Goal: Information Seeking & Learning: Find specific fact

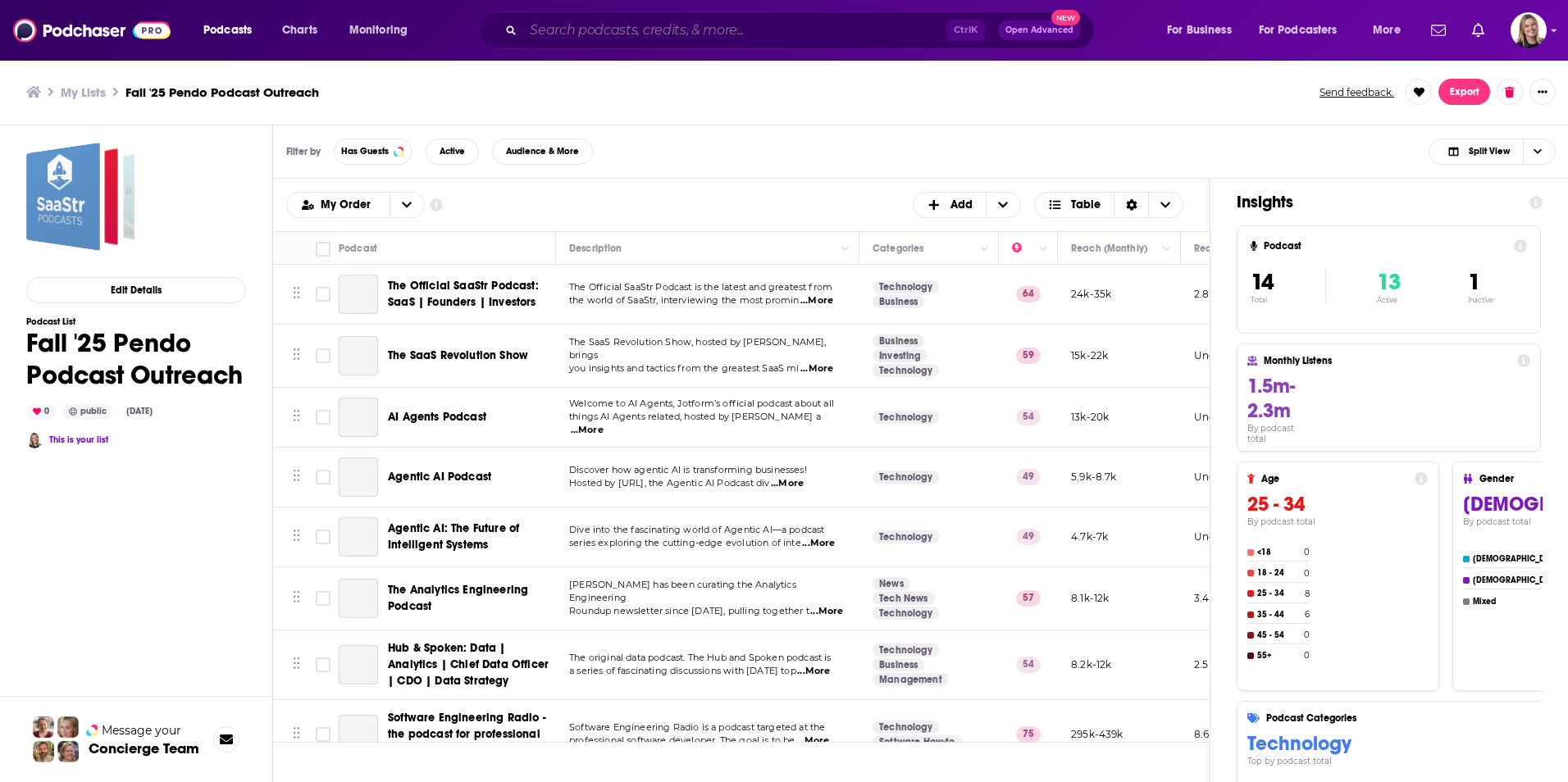
click at [609, 30] on input "Search podcasts, credits, & more..." at bounding box center [734, 30] width 423 height 26
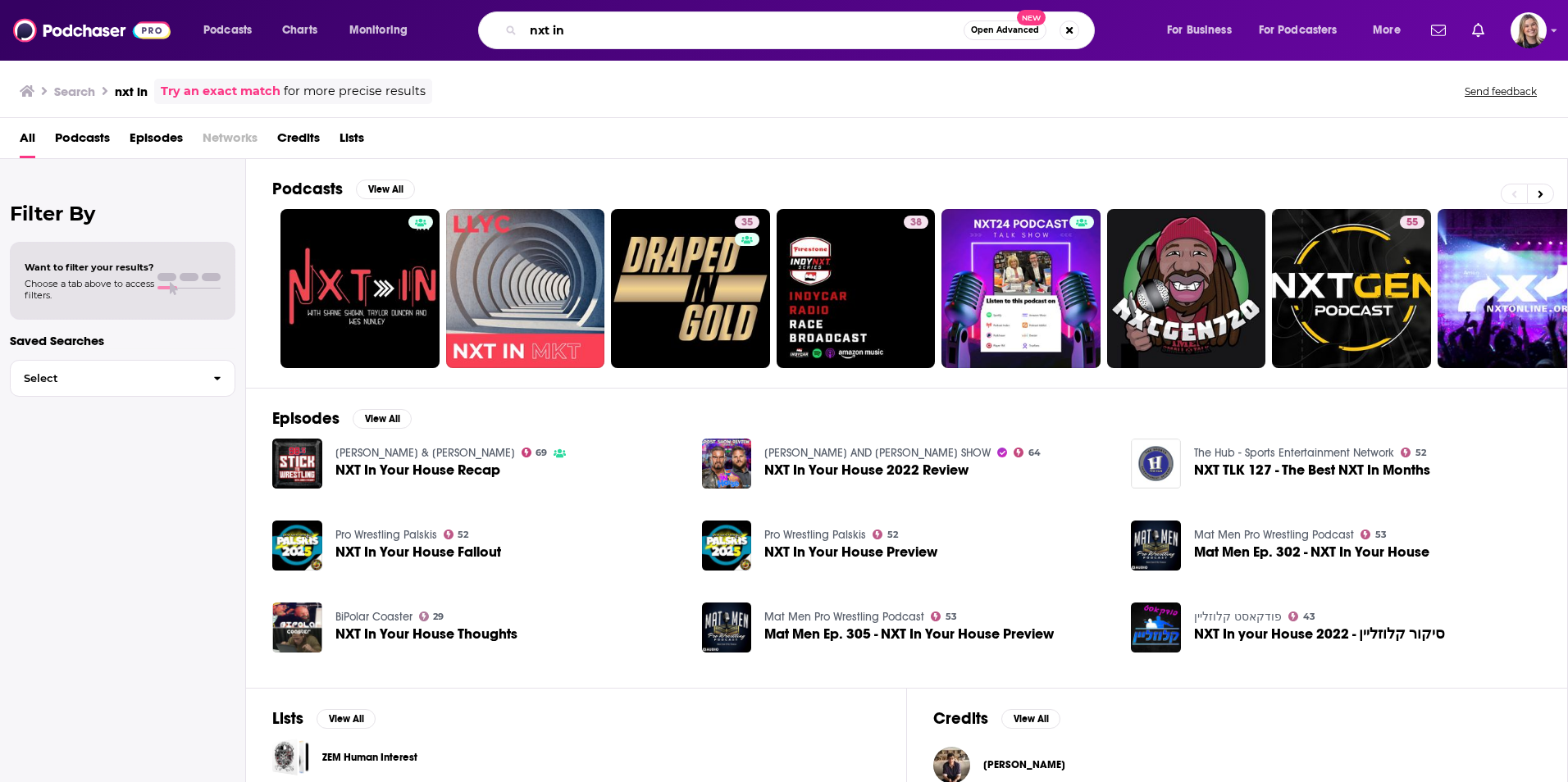
click at [649, 28] on input "nxt in" at bounding box center [743, 30] width 441 height 26
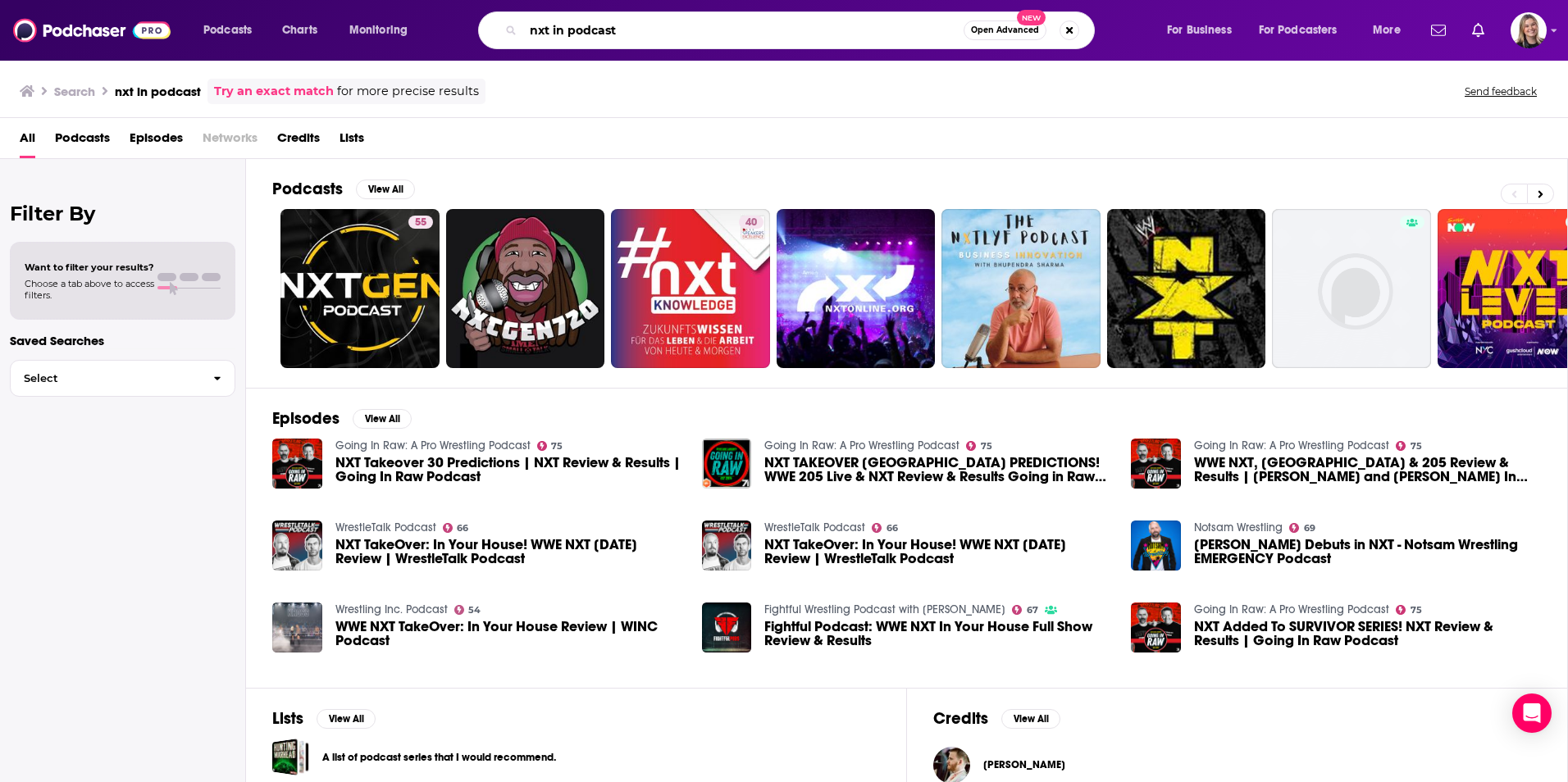
click at [665, 31] on input "nxt in podcast" at bounding box center [743, 30] width 441 height 26
type input "nxt in podcast [PERSON_NAME] and [PERSON_NAME] shown"
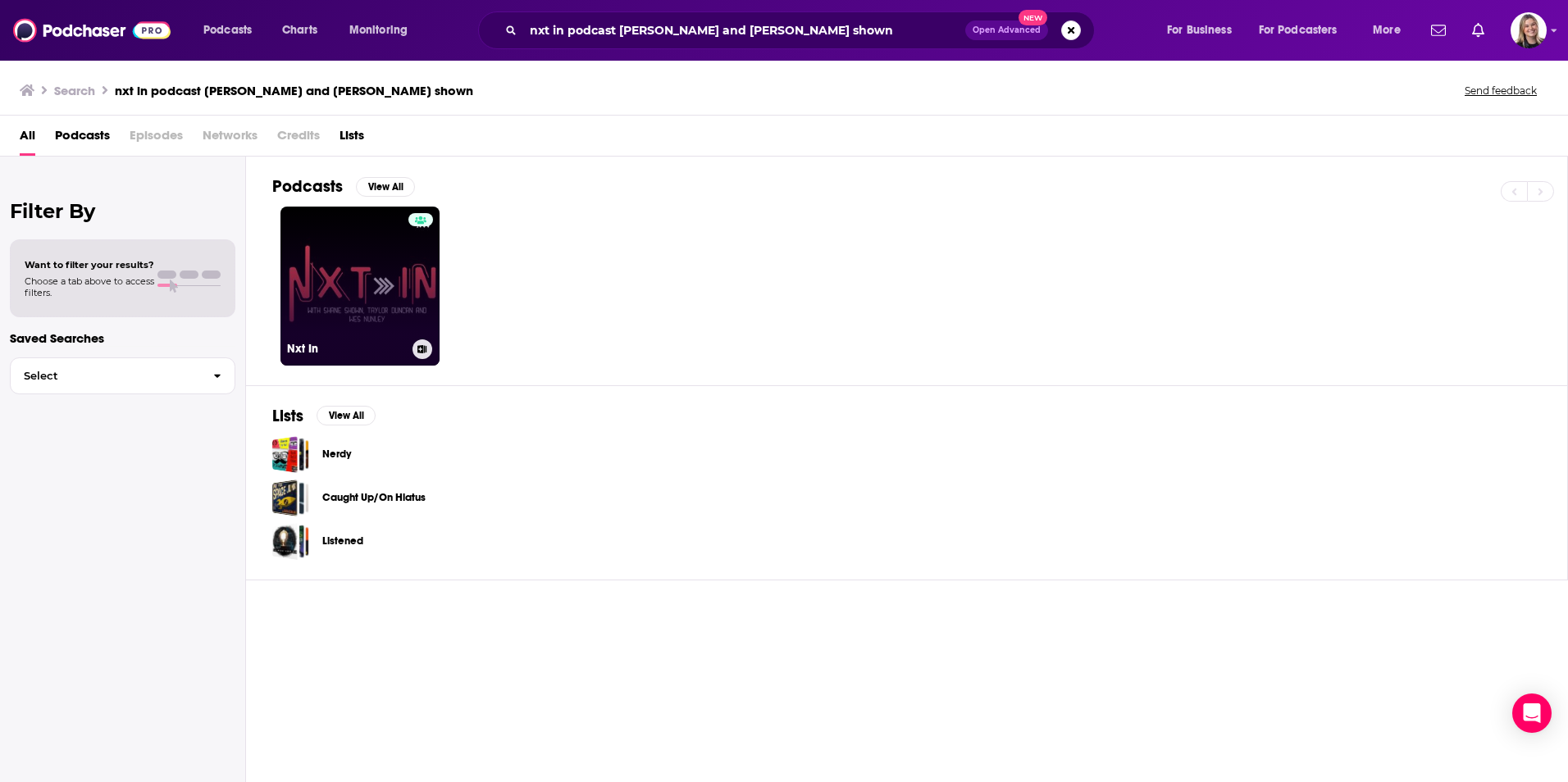
click at [340, 327] on link "Nxt In" at bounding box center [359, 286] width 159 height 159
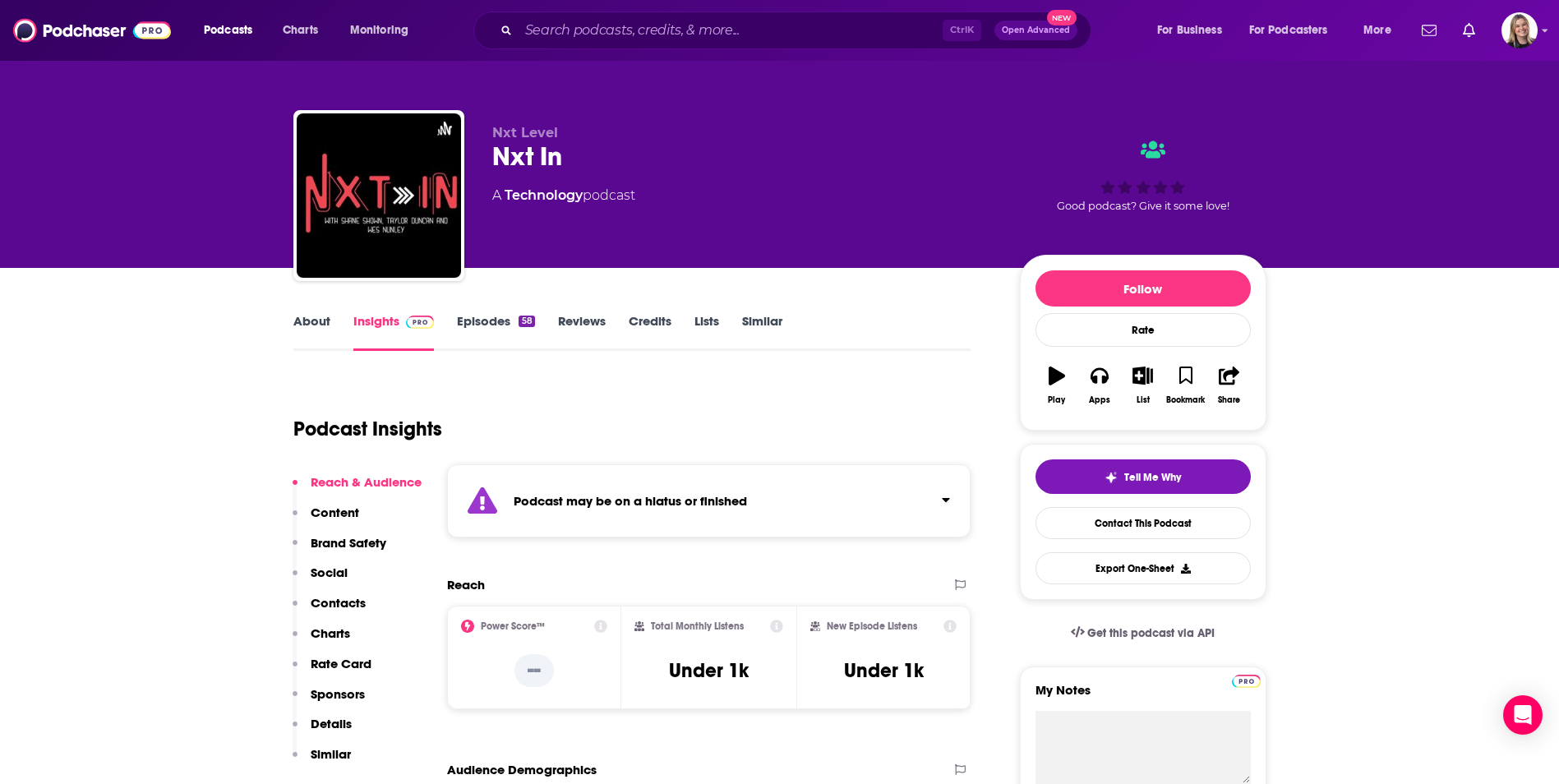
click at [484, 318] on link "Episodes 58" at bounding box center [495, 332] width 78 height 37
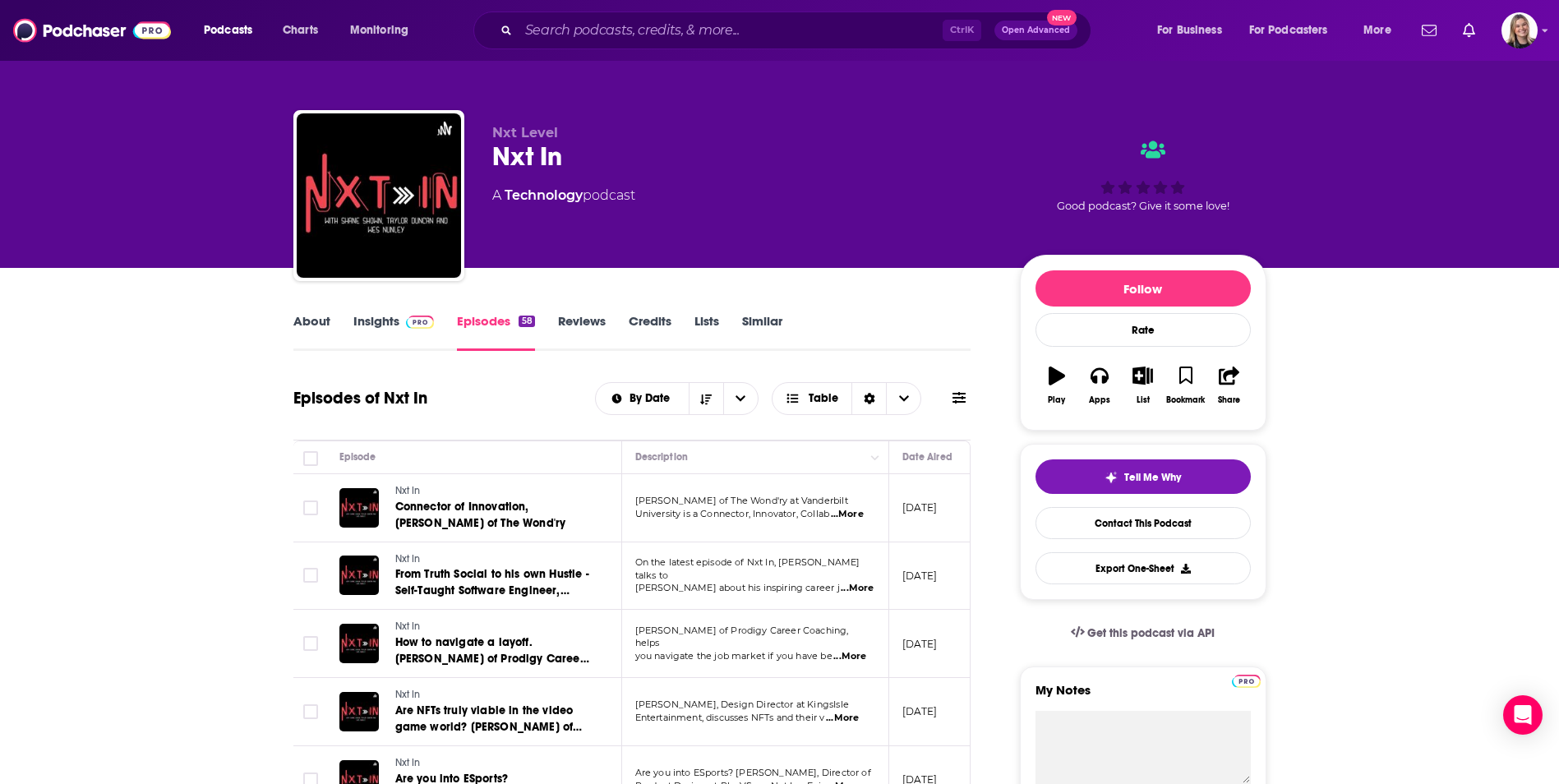
click at [302, 325] on link "About" at bounding box center [313, 332] width 37 height 37
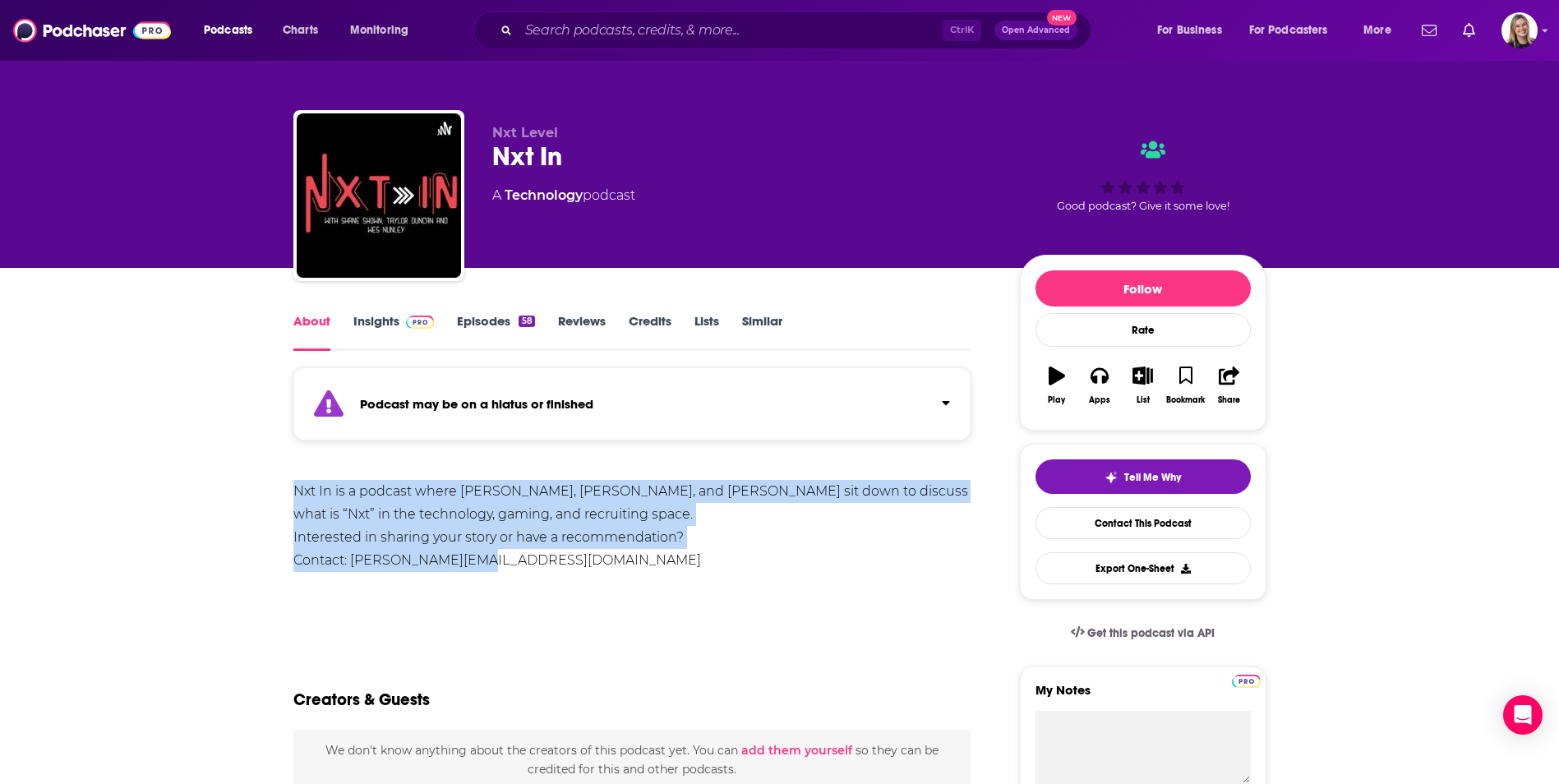
drag, startPoint x: 271, startPoint y: 489, endPoint x: 500, endPoint y: 554, distance: 238.0
click at [294, 532] on div "Nxt In is a podcast where [PERSON_NAME], [PERSON_NAME], and [PERSON_NAME] sit d…" at bounding box center [633, 526] width 678 height 92
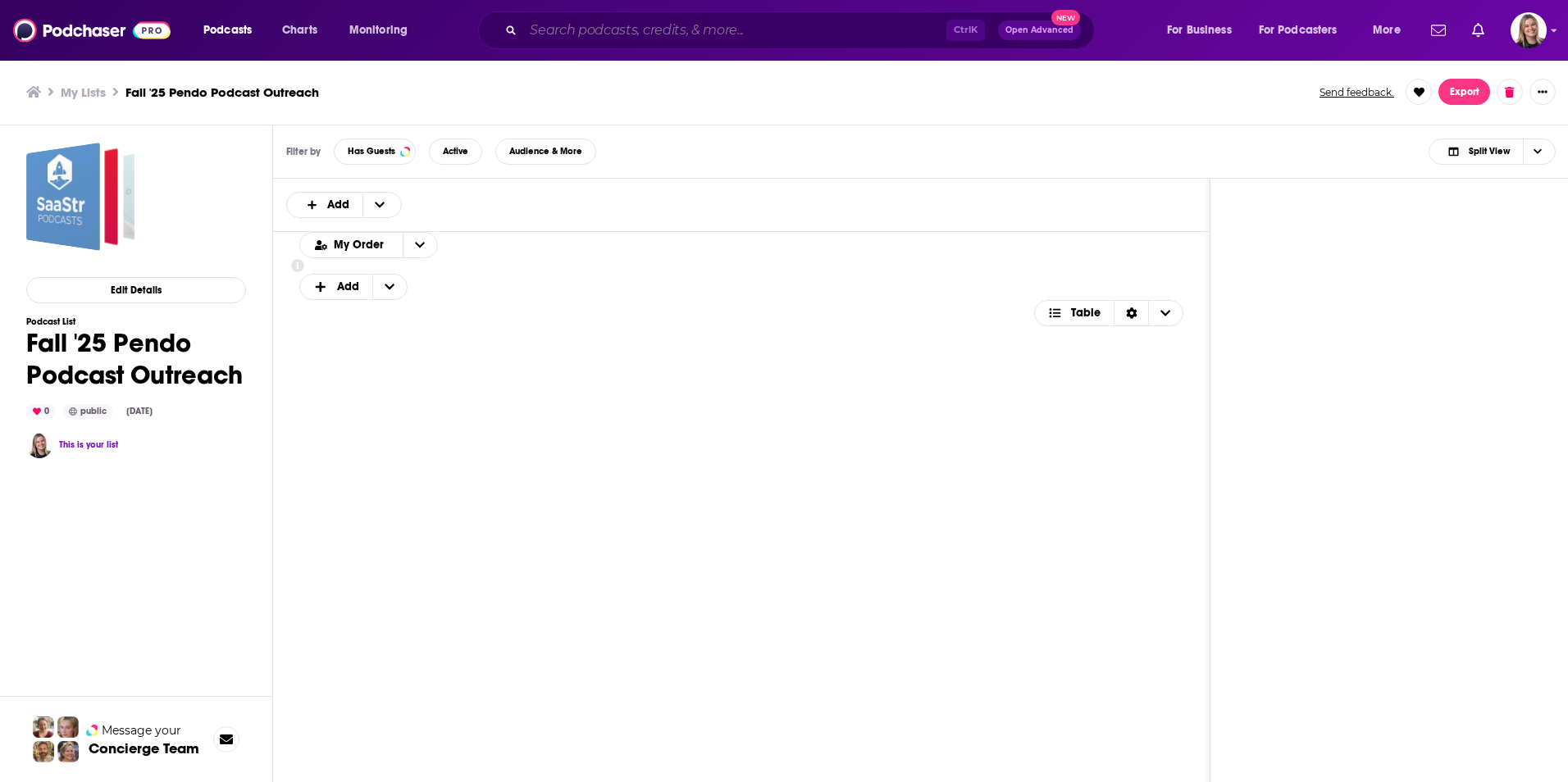
click at [728, 34] on input "Search podcasts, credits, & more..." at bounding box center [734, 30] width 423 height 26
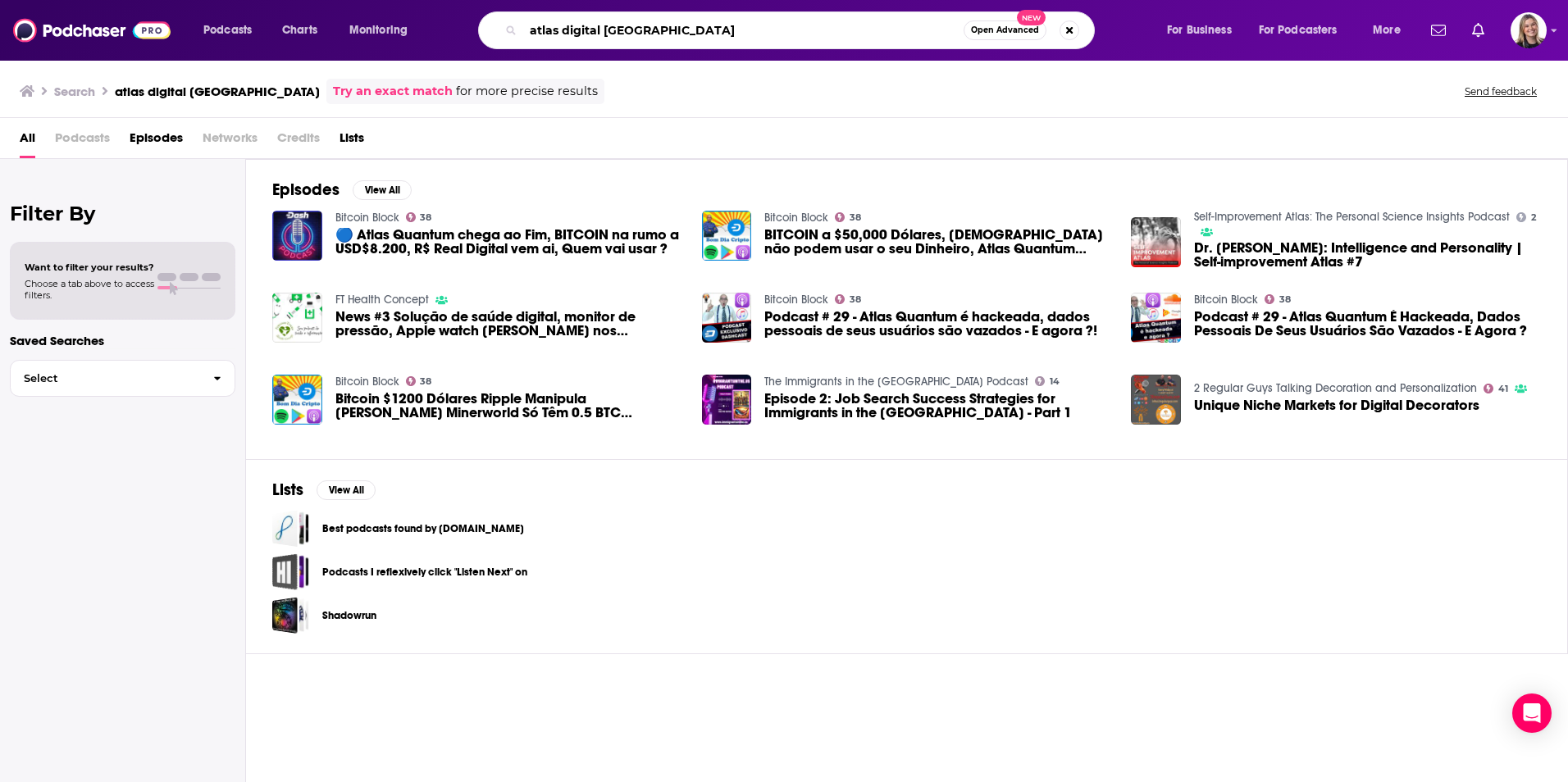
drag, startPoint x: 638, startPoint y: 35, endPoint x: 606, endPoint y: 25, distance: 33.5
click at [606, 25] on input "atlas digital USA" at bounding box center [743, 30] width 441 height 26
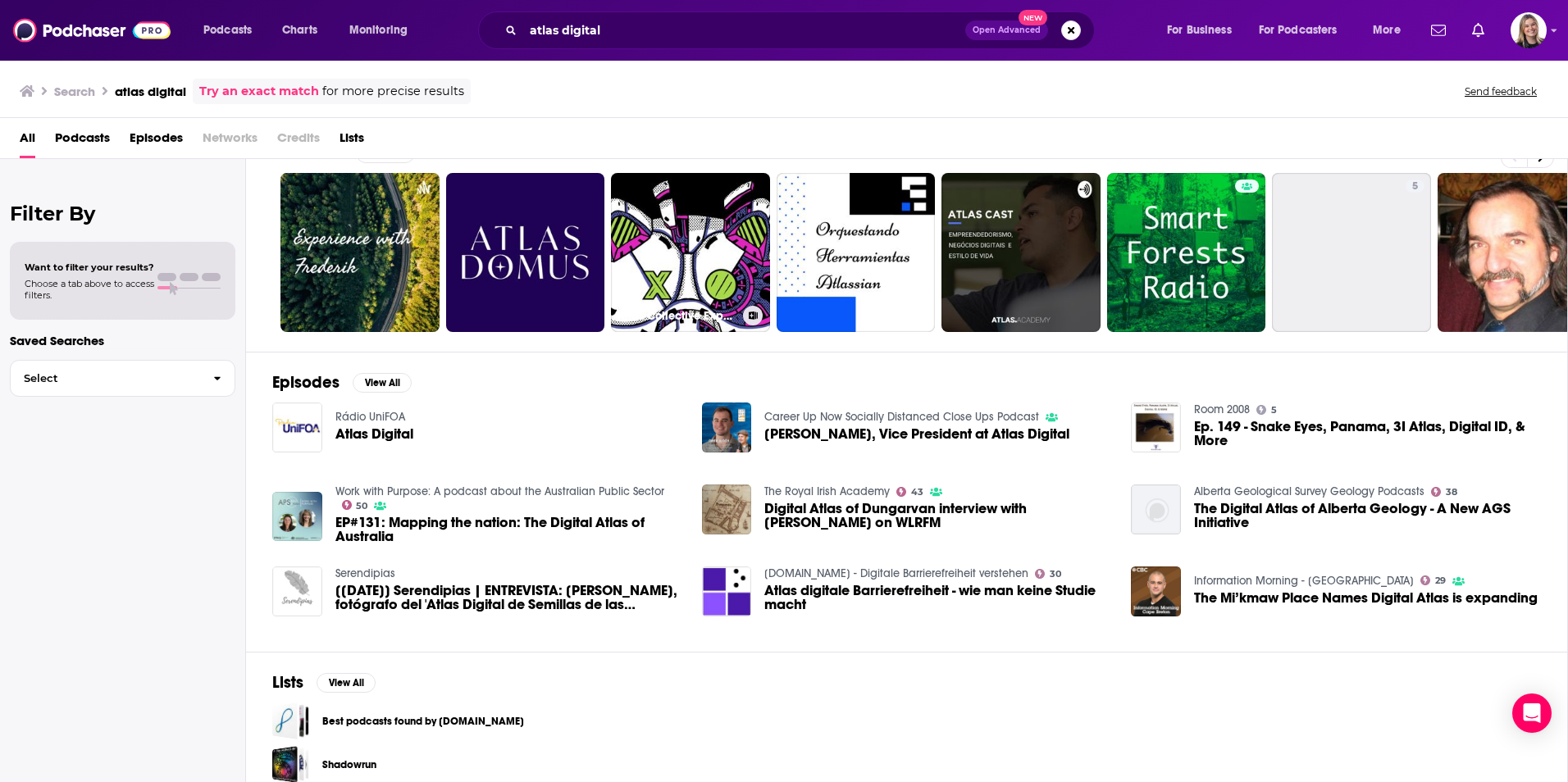
scroll to position [54, 0]
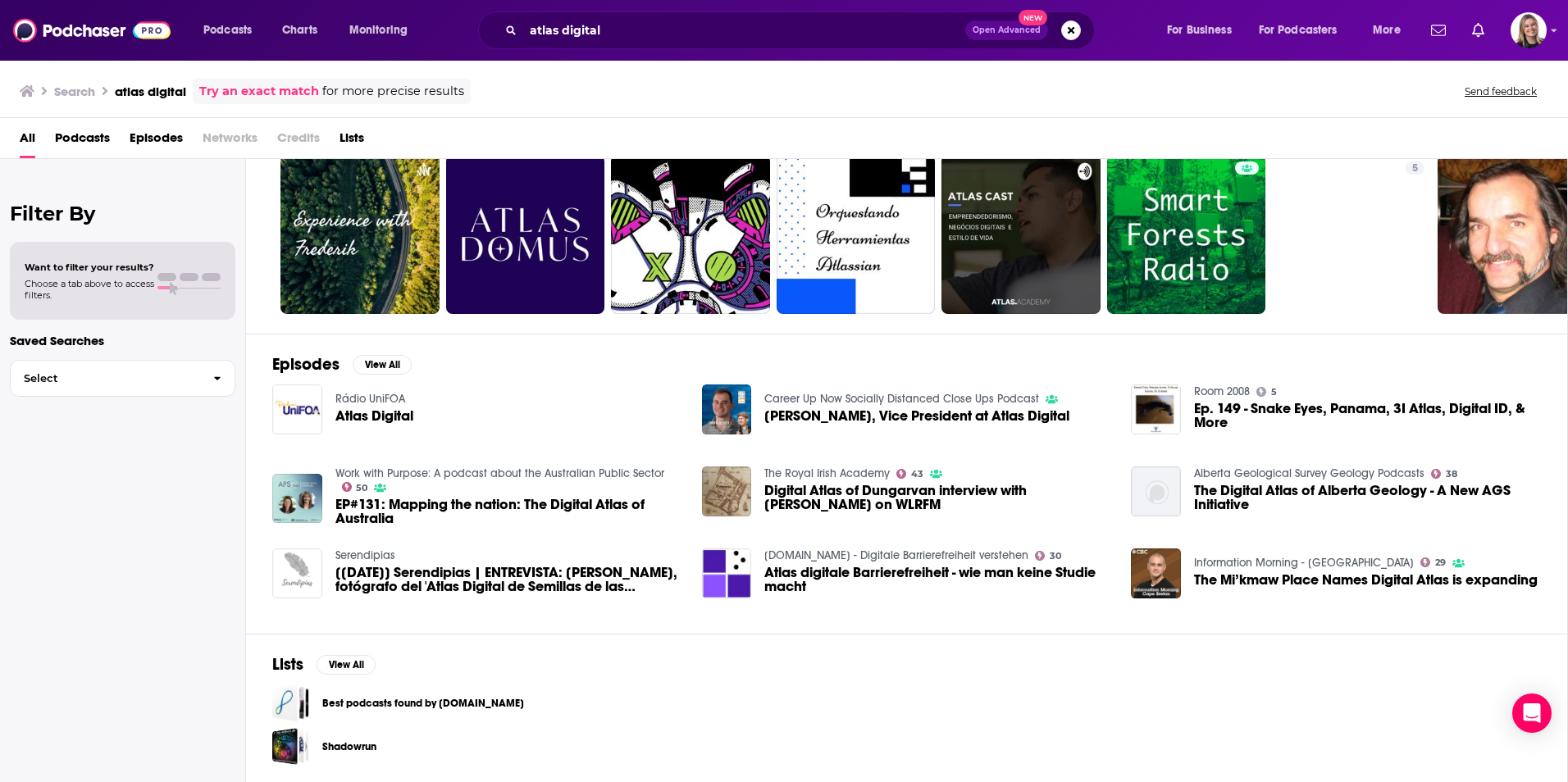
click at [89, 133] on span "Podcasts" at bounding box center [82, 142] width 55 height 34
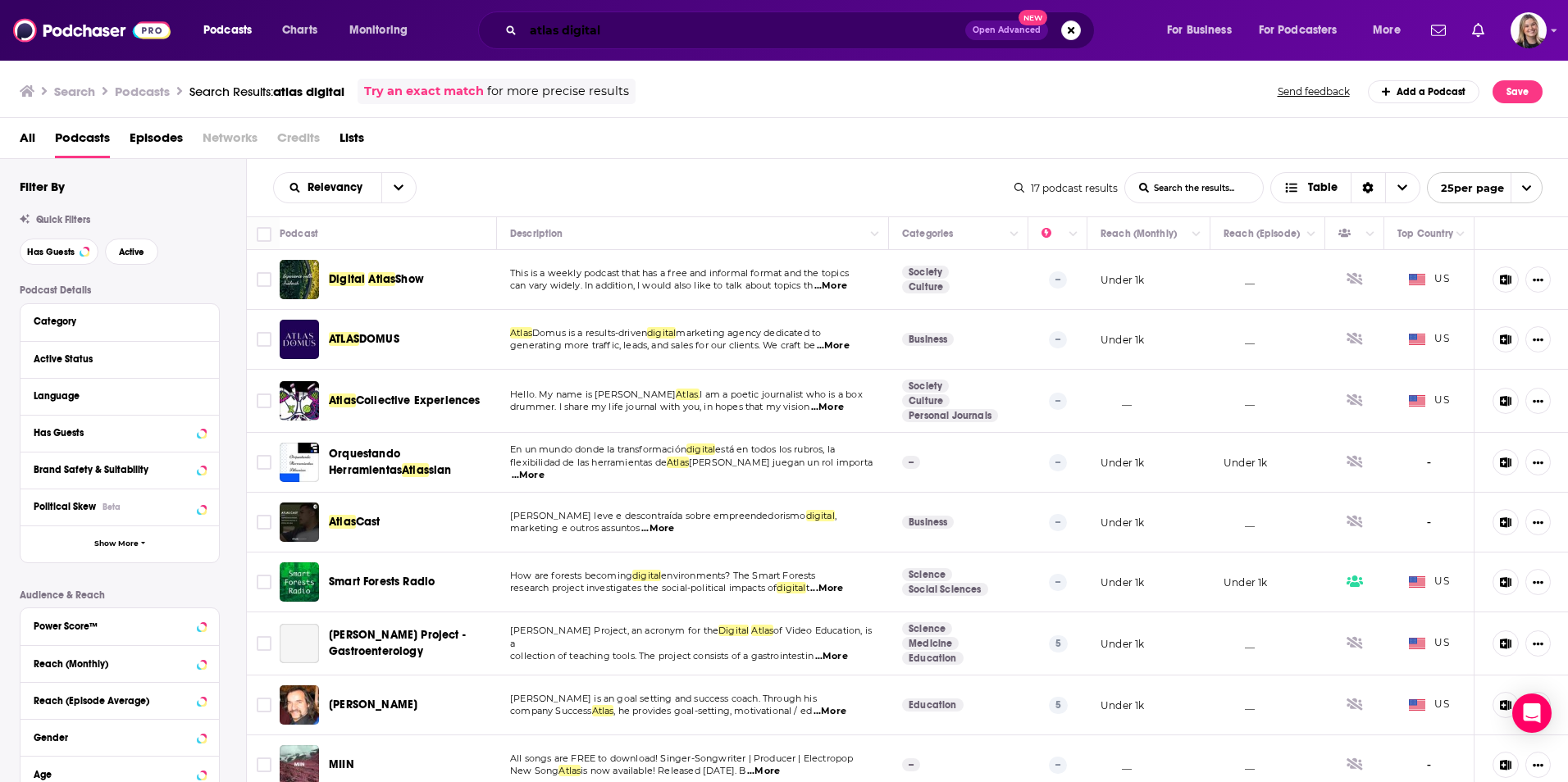
click at [651, 26] on input "atlas digital" at bounding box center [743, 30] width 441 height 26
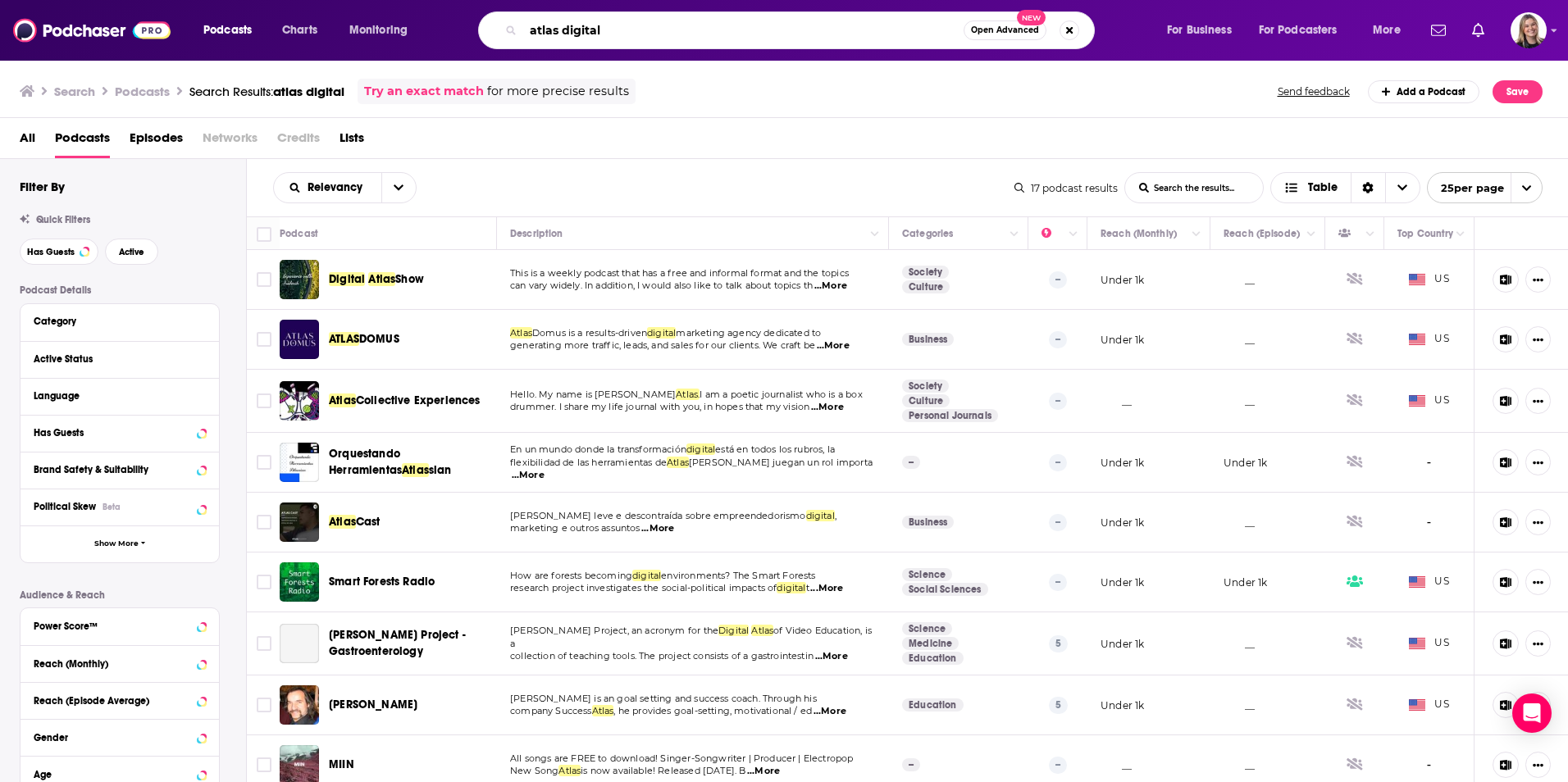
drag, startPoint x: 651, startPoint y: 26, endPoint x: 272, endPoint y: 31, distance: 379.0
click at [274, 29] on div "Podcasts Charts Monitoring atlas digital Open Advanced New For Business For Pod…" at bounding box center [804, 30] width 1224 height 37
type input "noah stults"
